Goal: Information Seeking & Learning: Learn about a topic

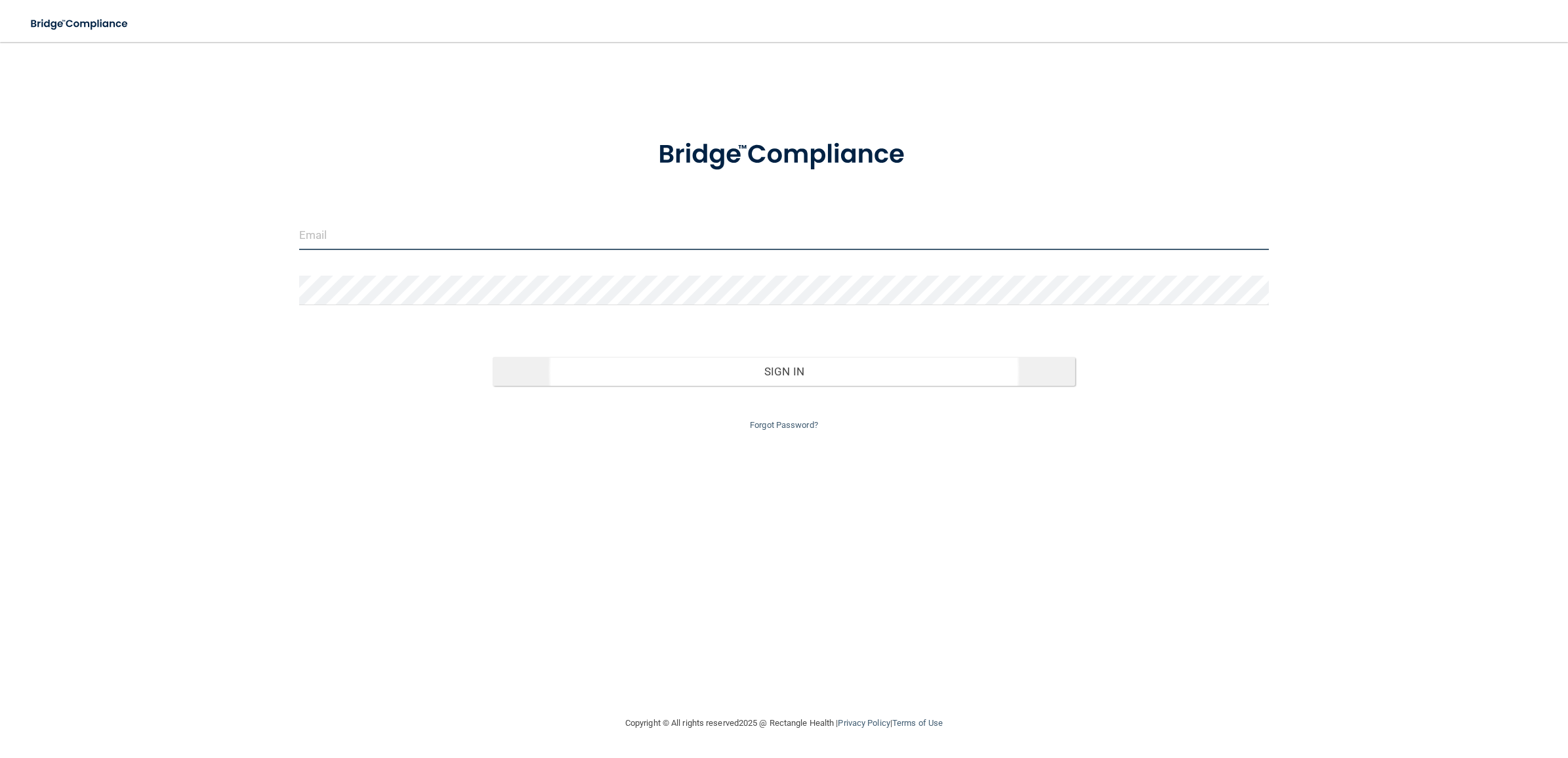
type input "[PERSON_NAME][EMAIL_ADDRESS][PERSON_NAME][DOMAIN_NAME]"
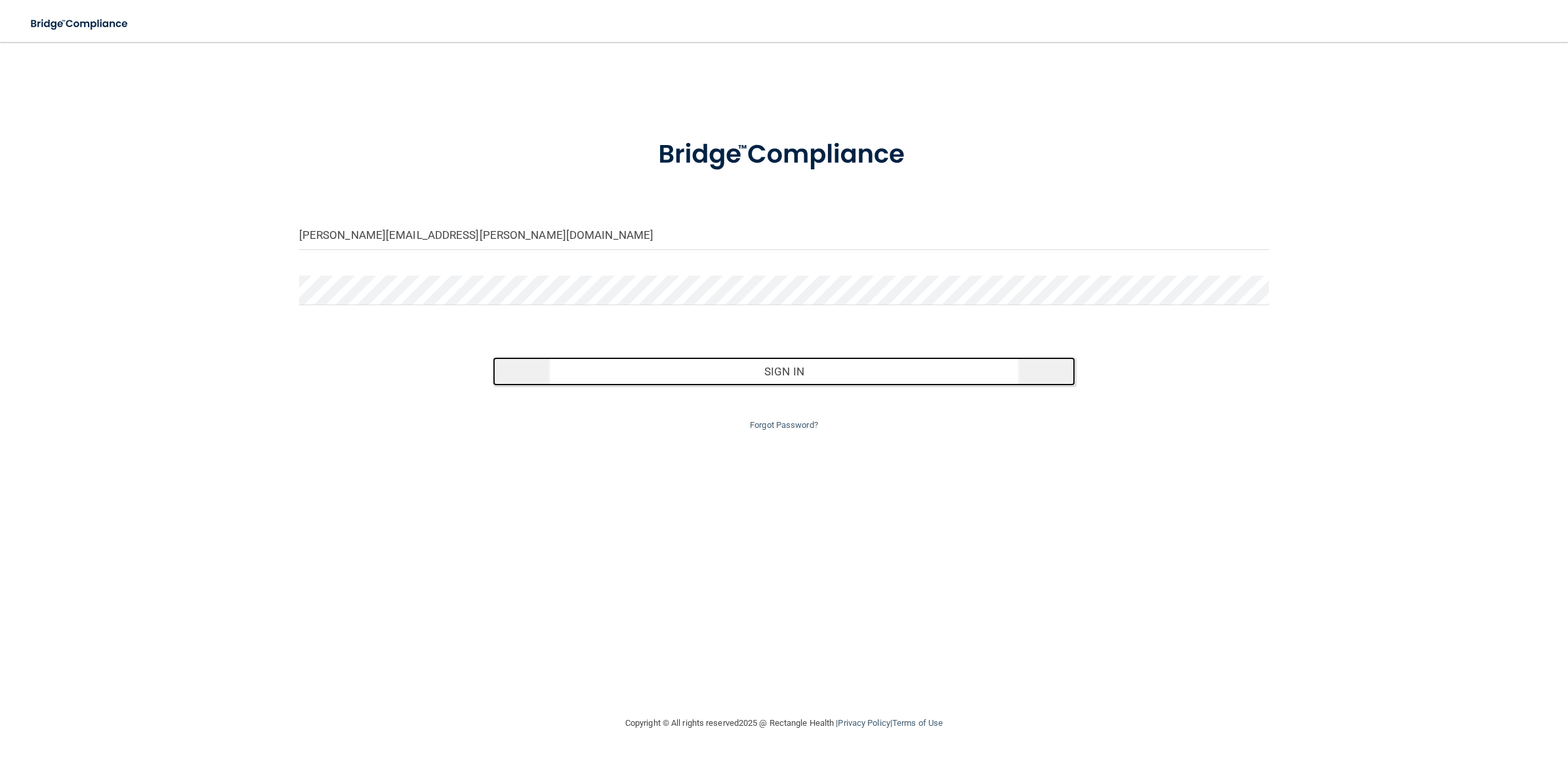
click at [751, 373] on button "Sign In" at bounding box center [783, 371] width 582 height 29
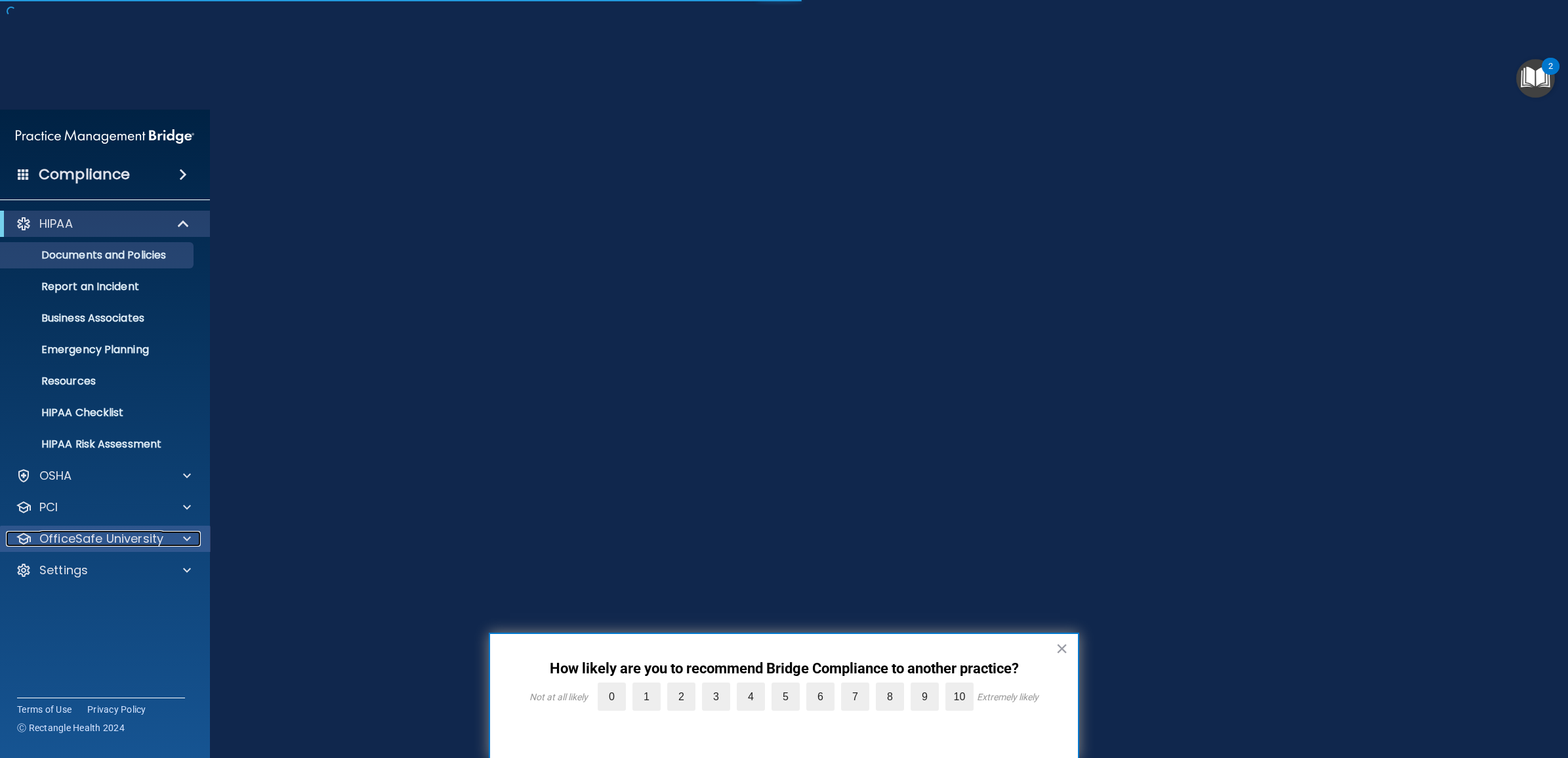
click at [109, 540] on p "OfficeSafe University" at bounding box center [101, 539] width 124 height 16
click at [107, 566] on p "HIPAA Training" at bounding box center [63, 570] width 109 height 13
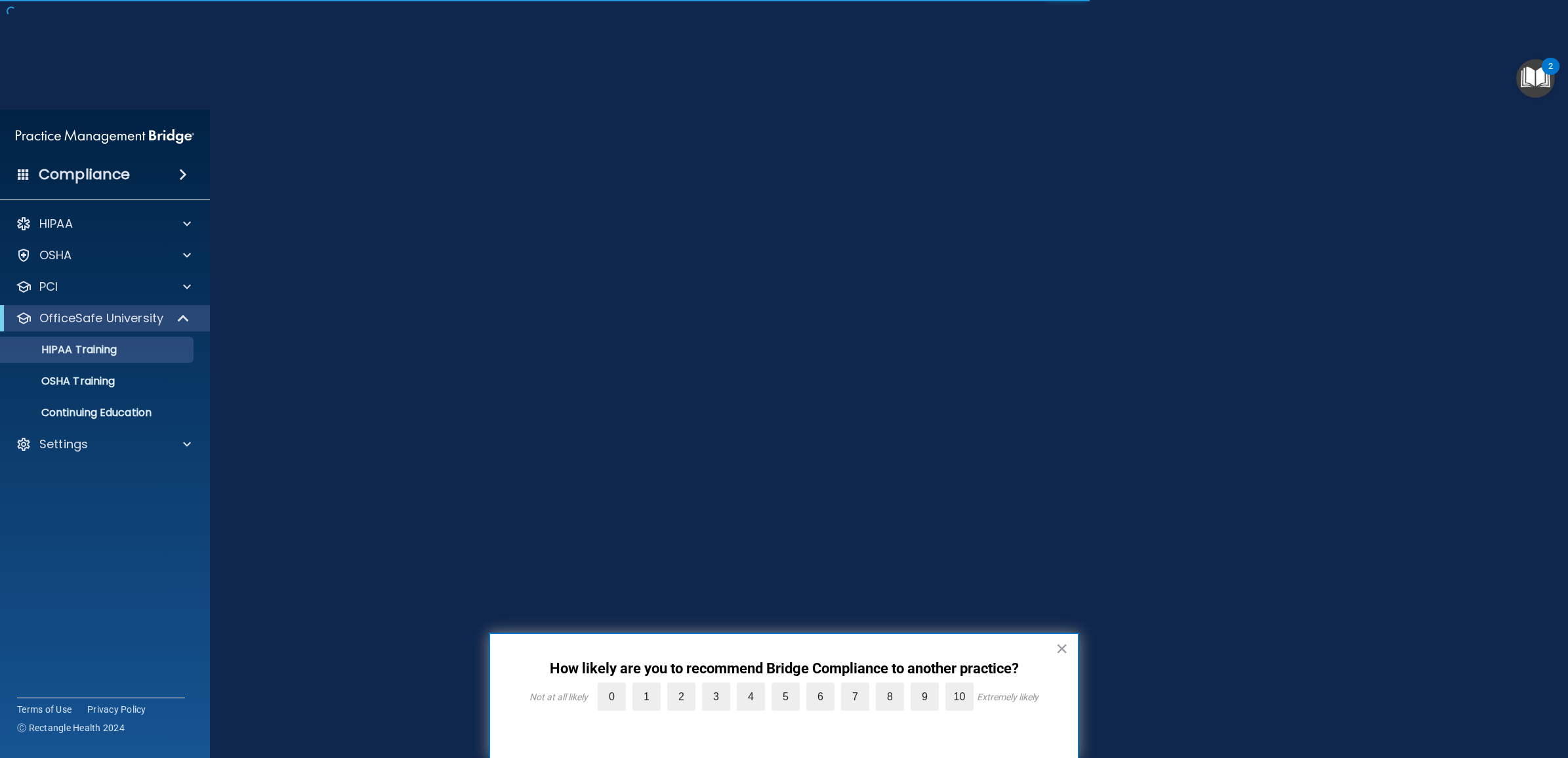
drag, startPoint x: 1047, startPoint y: 645, endPoint x: 1061, endPoint y: 651, distance: 15.2
click at [1048, 647] on div "× How likely are you to recommend Bridge Compliance to another practice? Not at…" at bounding box center [784, 696] width 591 height 127
drag, startPoint x: 1061, startPoint y: 651, endPoint x: 1063, endPoint y: 641, distance: 10.2
click at [1062, 651] on button "×" at bounding box center [1062, 649] width 13 height 21
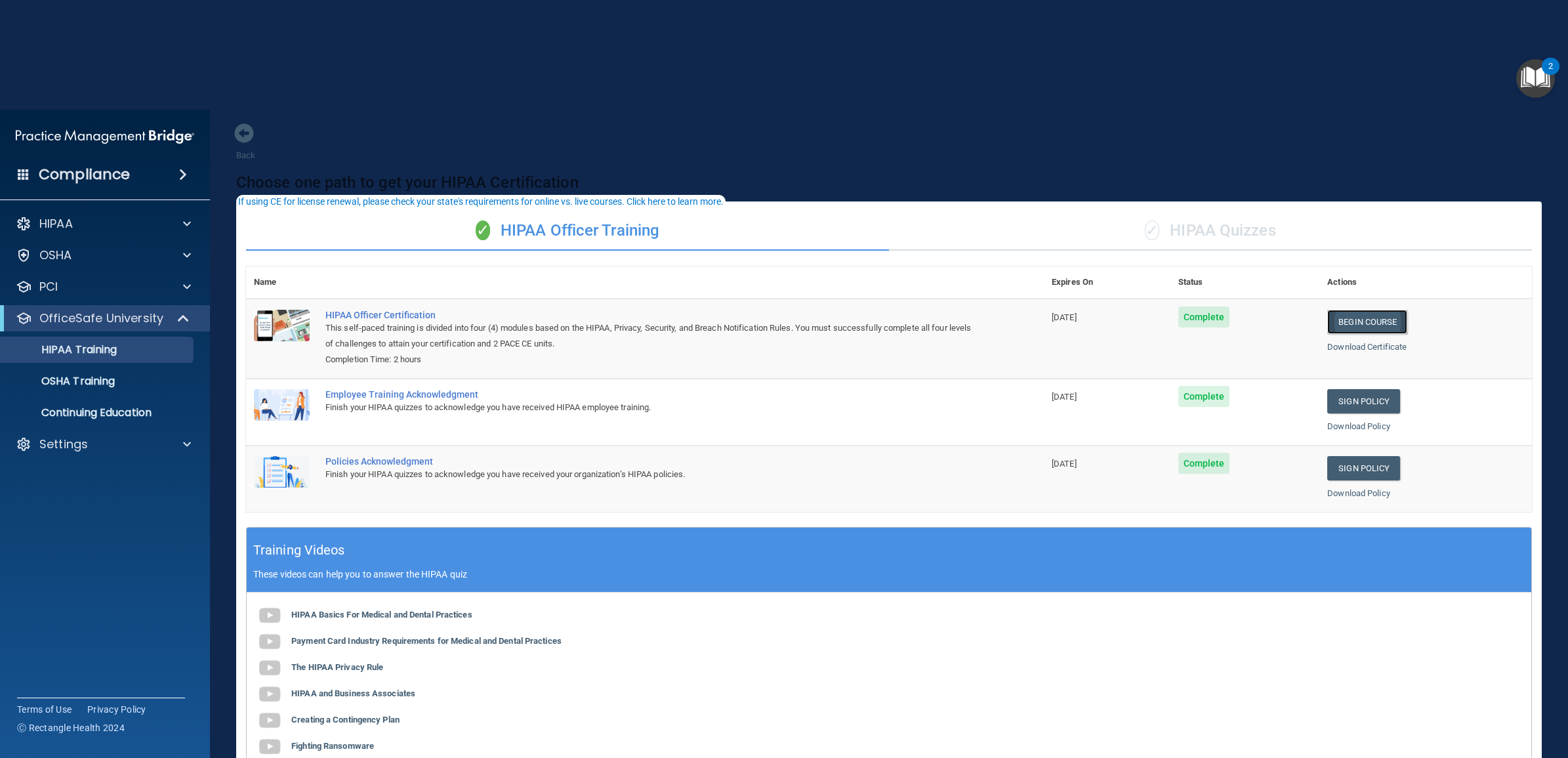
click at [1336, 320] on link "Begin Course" at bounding box center [1368, 322] width 80 height 24
